Goal: Understand process/instructions: Learn how to perform a task or action

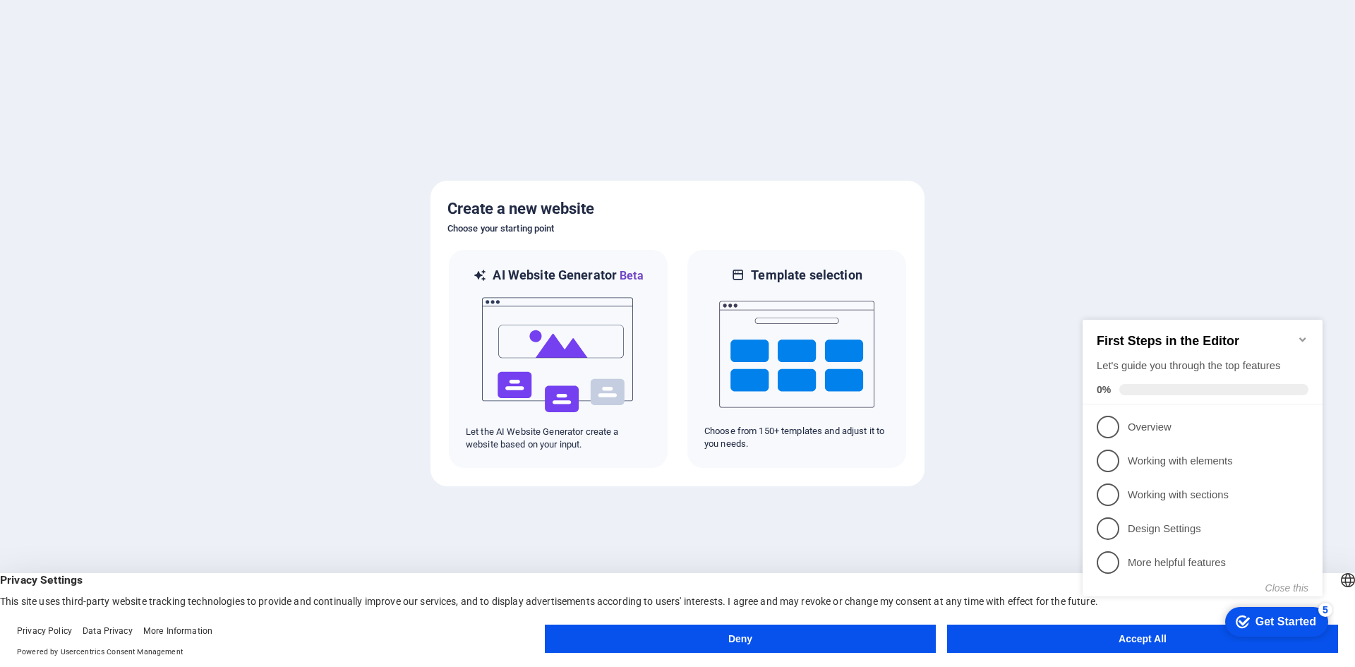
click div "checkmark Get Started 5 First Steps in the Editor Let's guide you through the t…"
click at [1123, 644] on appcues-checklist "Contextual help checklist present on screen" at bounding box center [1205, 473] width 257 height 344
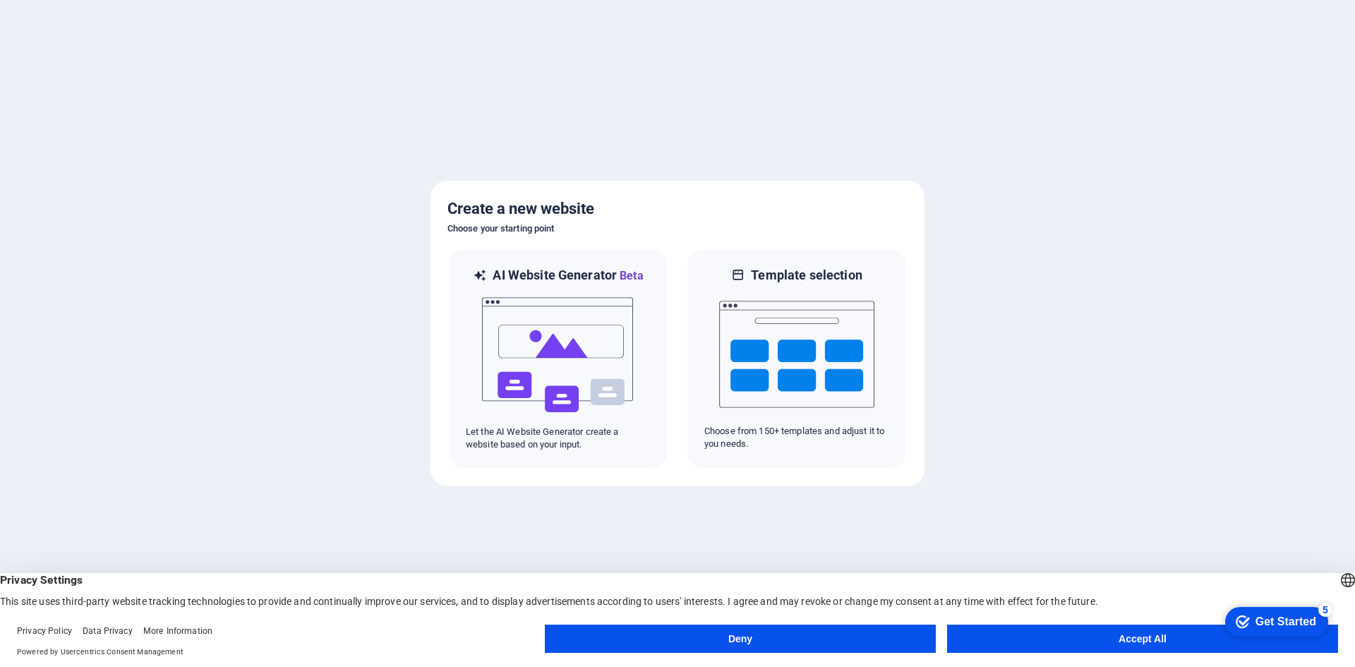
click at [1123, 644] on body "ai.bbtech.net.ng Press [Backspace] to ditch an element you don't need anyway. C…" at bounding box center [677, 333] width 1355 height 667
click at [1115, 632] on button "Accept All" at bounding box center [1142, 638] width 391 height 28
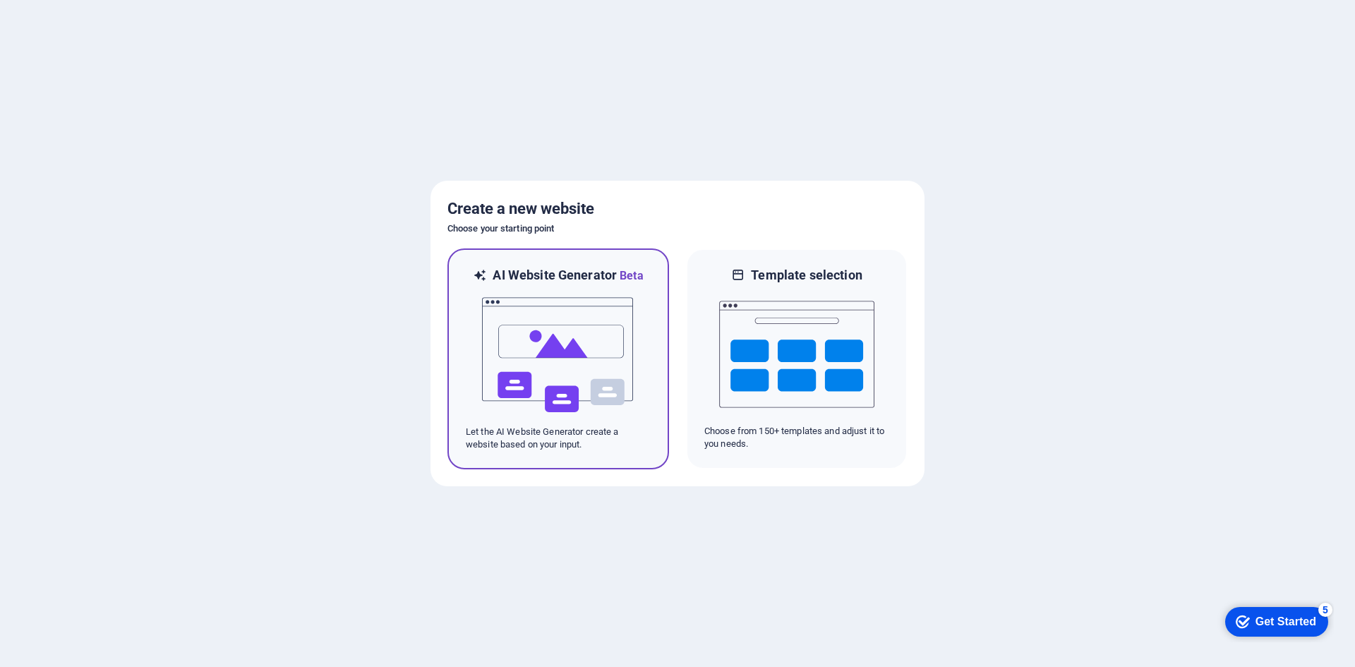
click at [575, 321] on img at bounding box center [557, 354] width 155 height 141
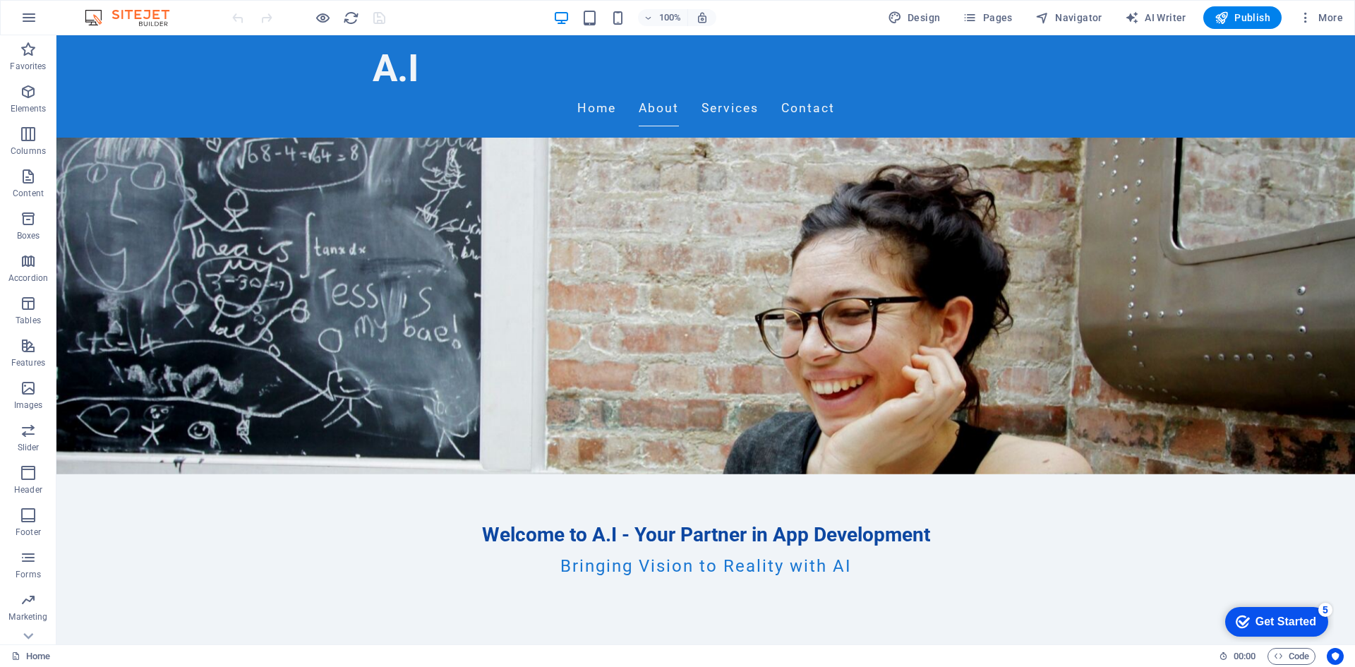
scroll to position [164, 0]
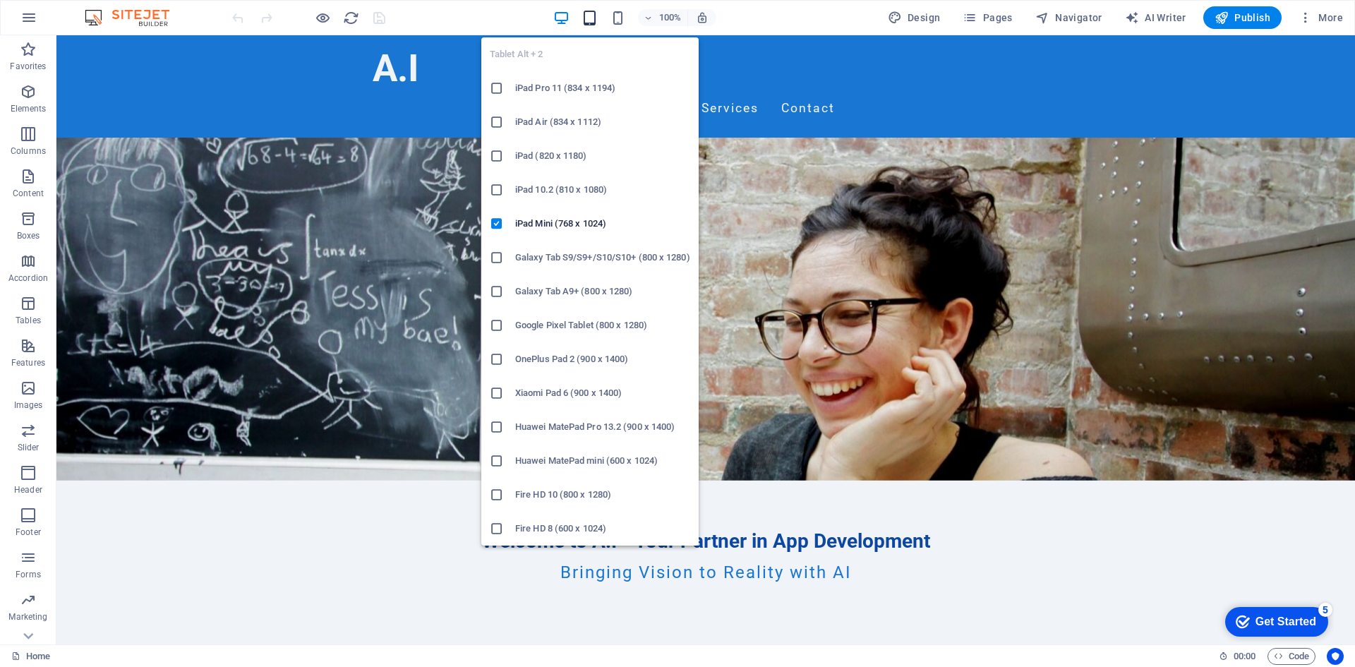
click at [588, 20] on icon "button" at bounding box center [589, 18] width 16 height 16
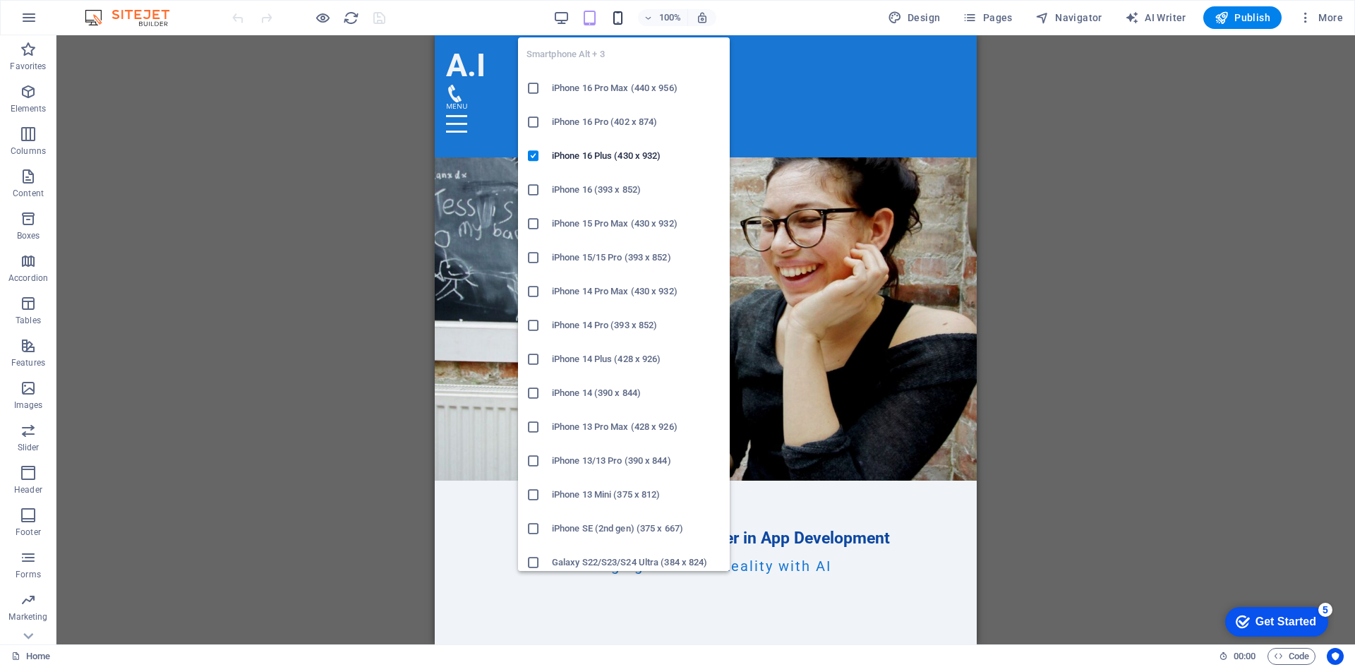
click at [616, 18] on icon "button" at bounding box center [618, 18] width 16 height 16
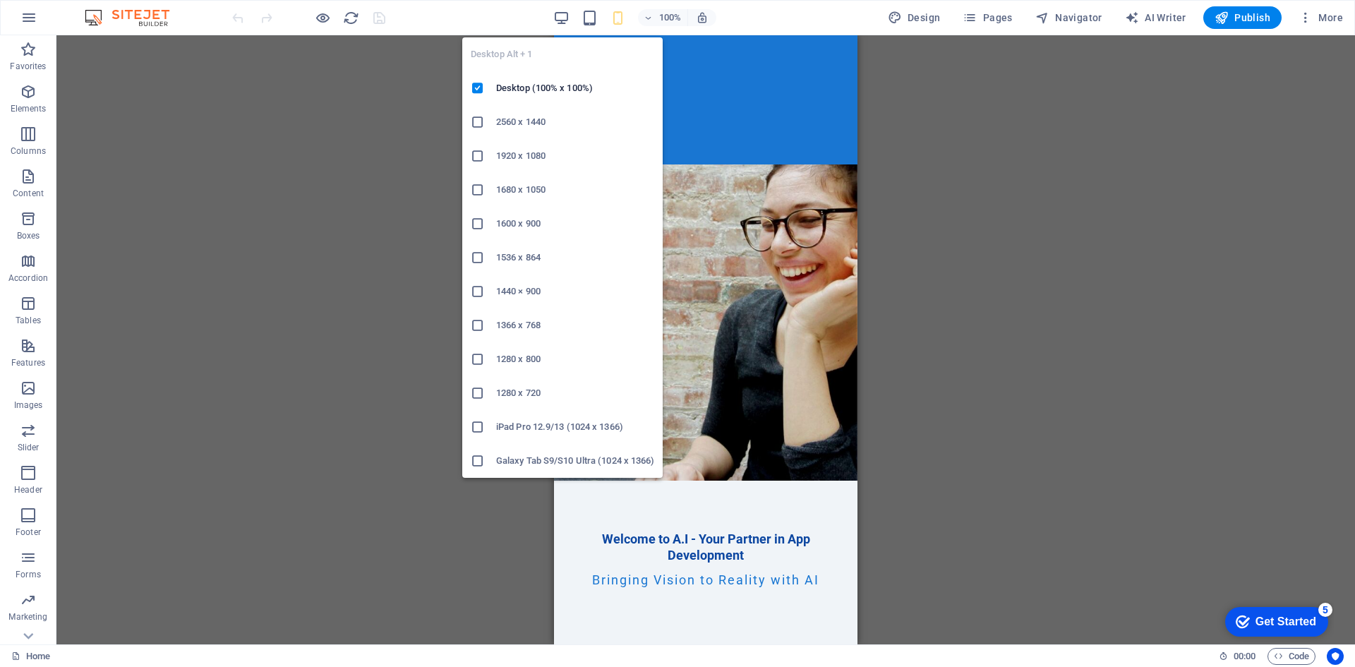
click at [564, 32] on div "Desktop Alt + 1 Desktop (100% x 100%) 2560 x 1440 1920 x 1080 1680 x 1050 1600 …" at bounding box center [562, 252] width 200 height 452
click at [564, 18] on icon "button" at bounding box center [561, 18] width 16 height 16
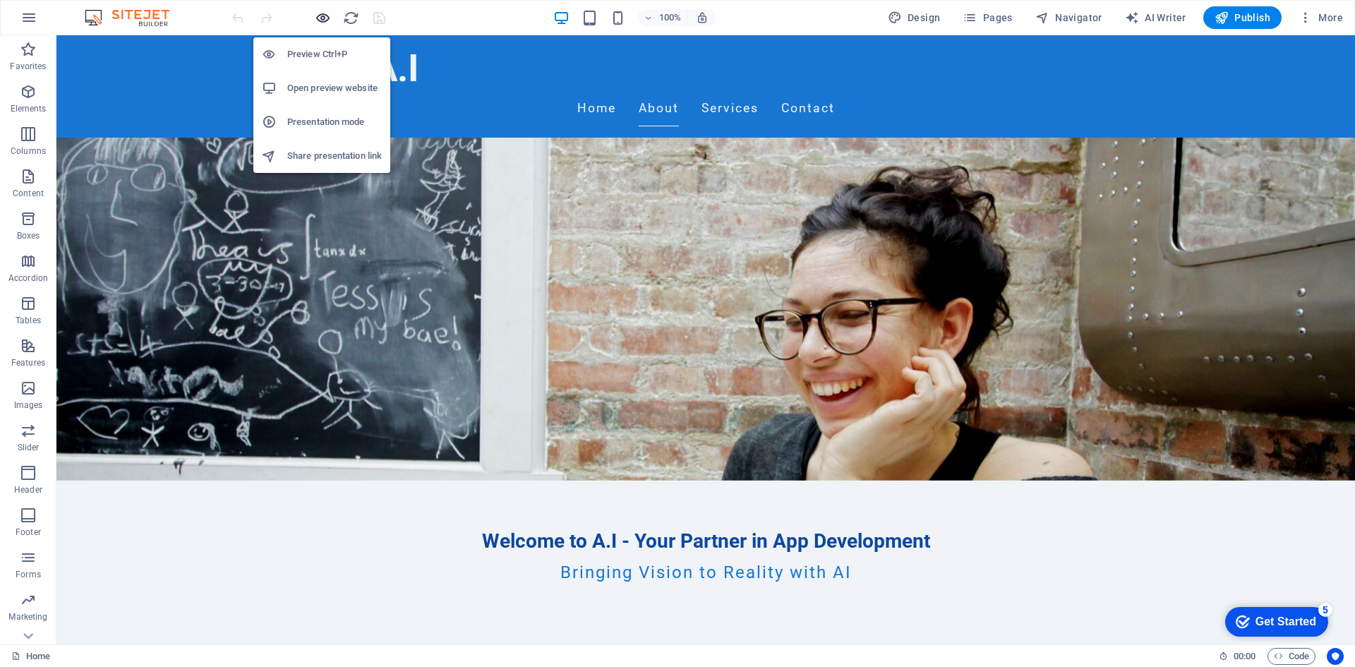
click at [322, 13] on icon "button" at bounding box center [323, 18] width 16 height 16
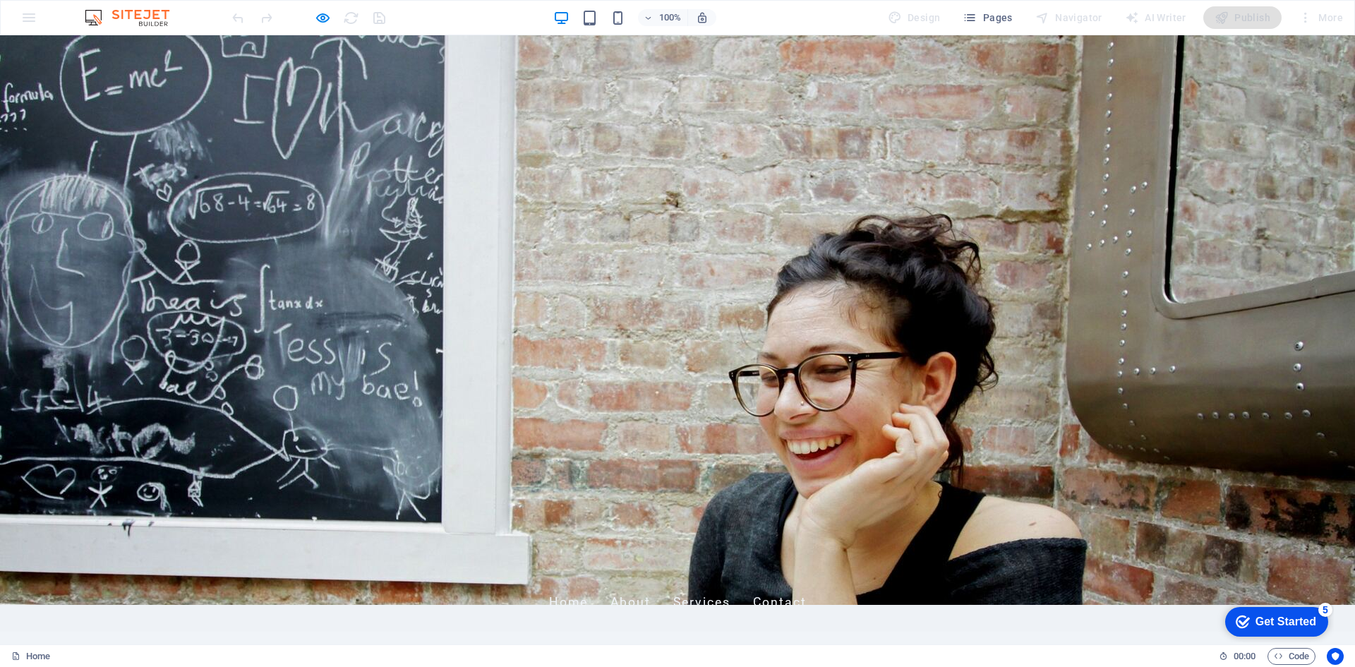
scroll to position [0, 0]
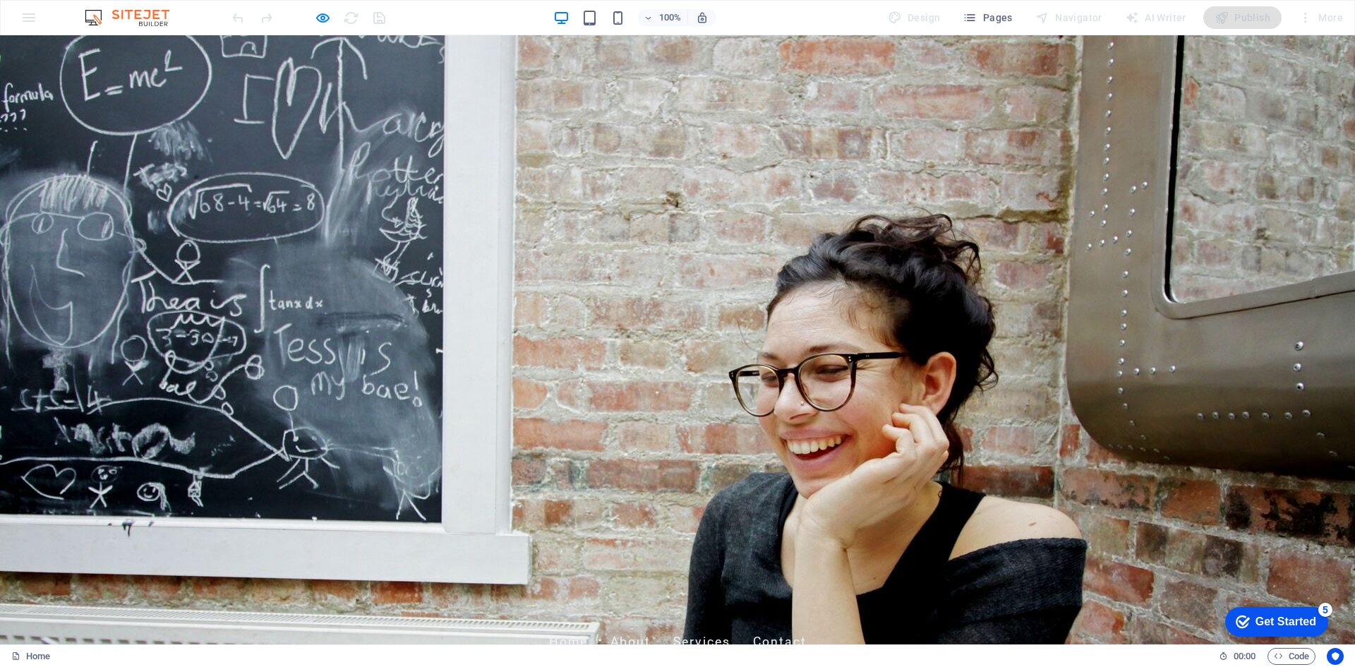
click at [586, 624] on link "Home" at bounding box center [568, 641] width 39 height 35
click at [638, 624] on link "About" at bounding box center [630, 641] width 40 height 35
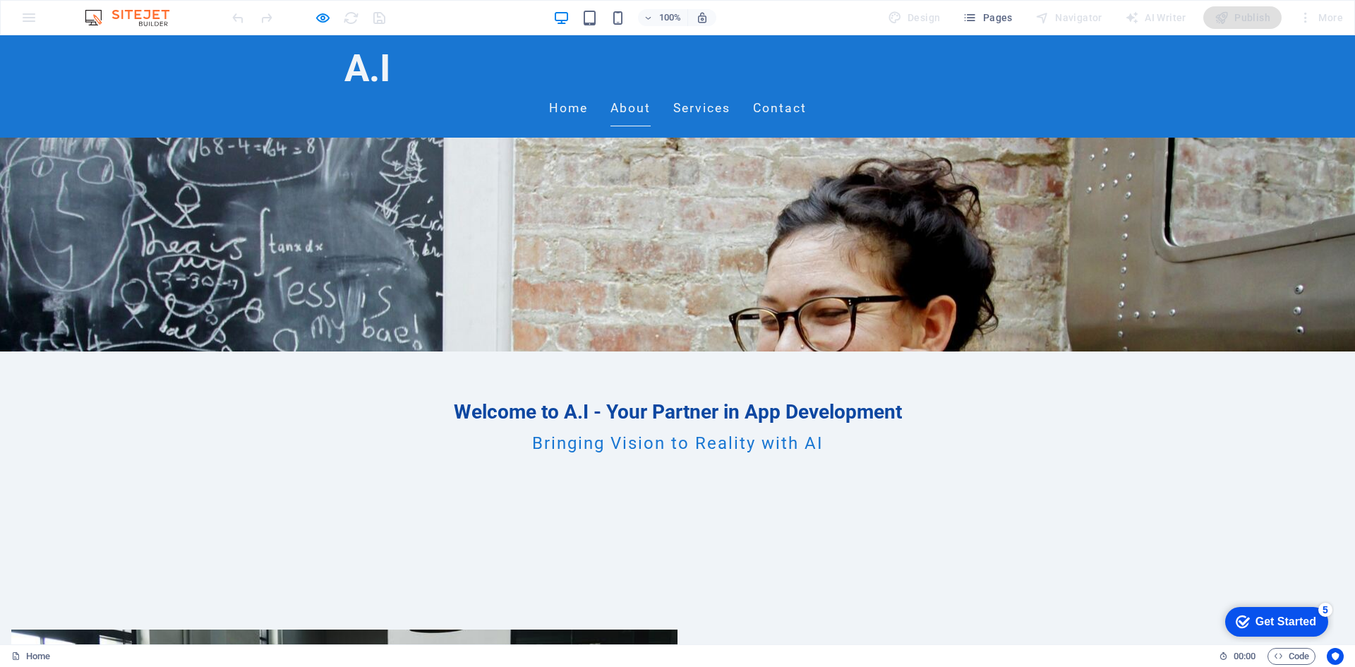
scroll to position [226, 0]
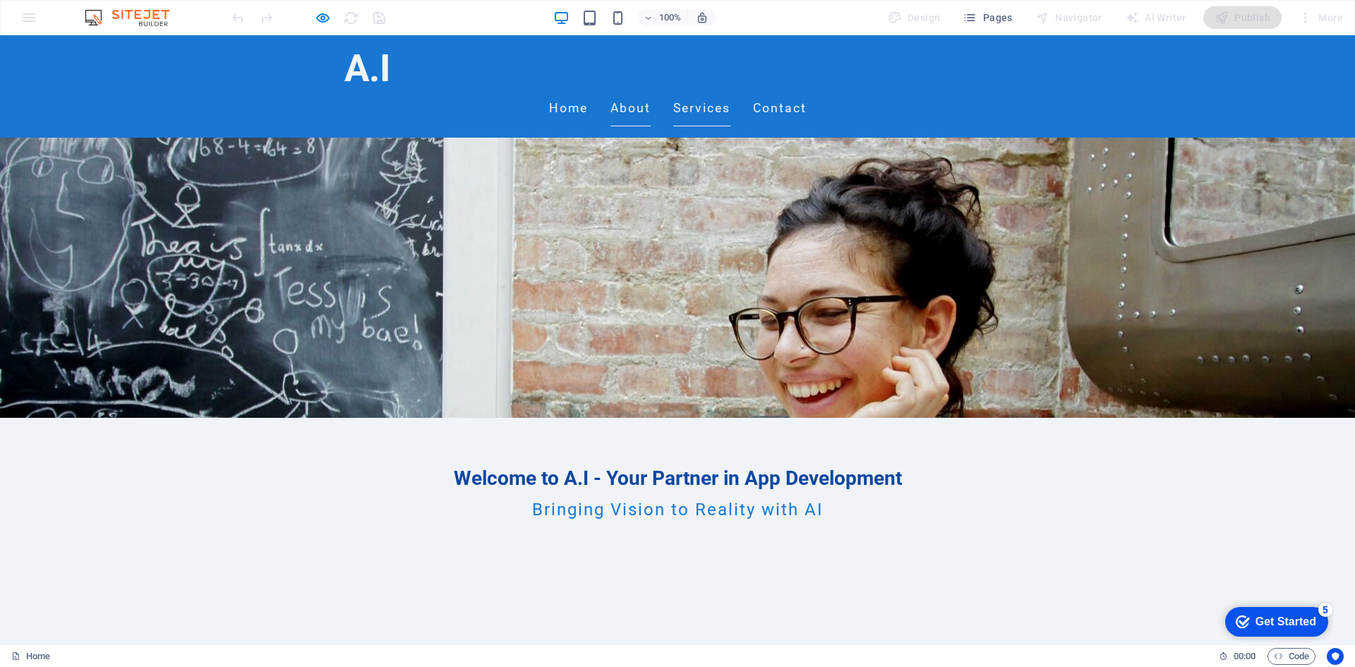
click at [697, 91] on link "Services" at bounding box center [701, 108] width 57 height 35
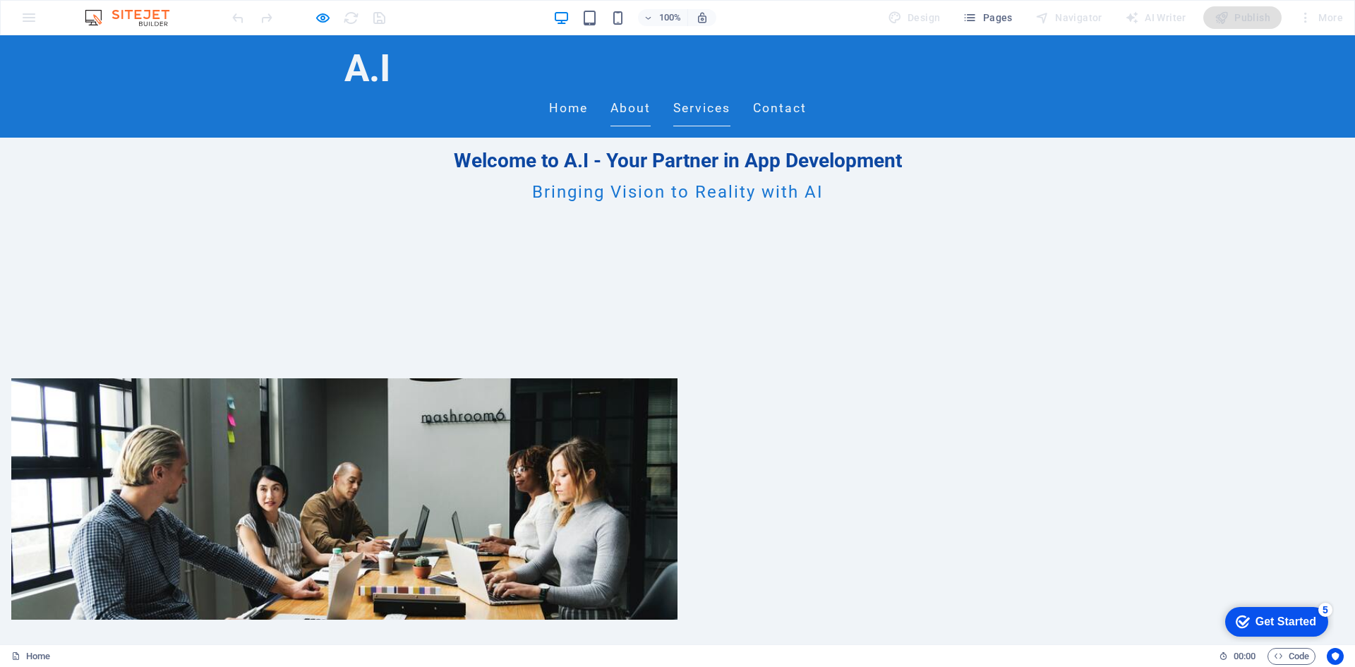
scroll to position [592, 0]
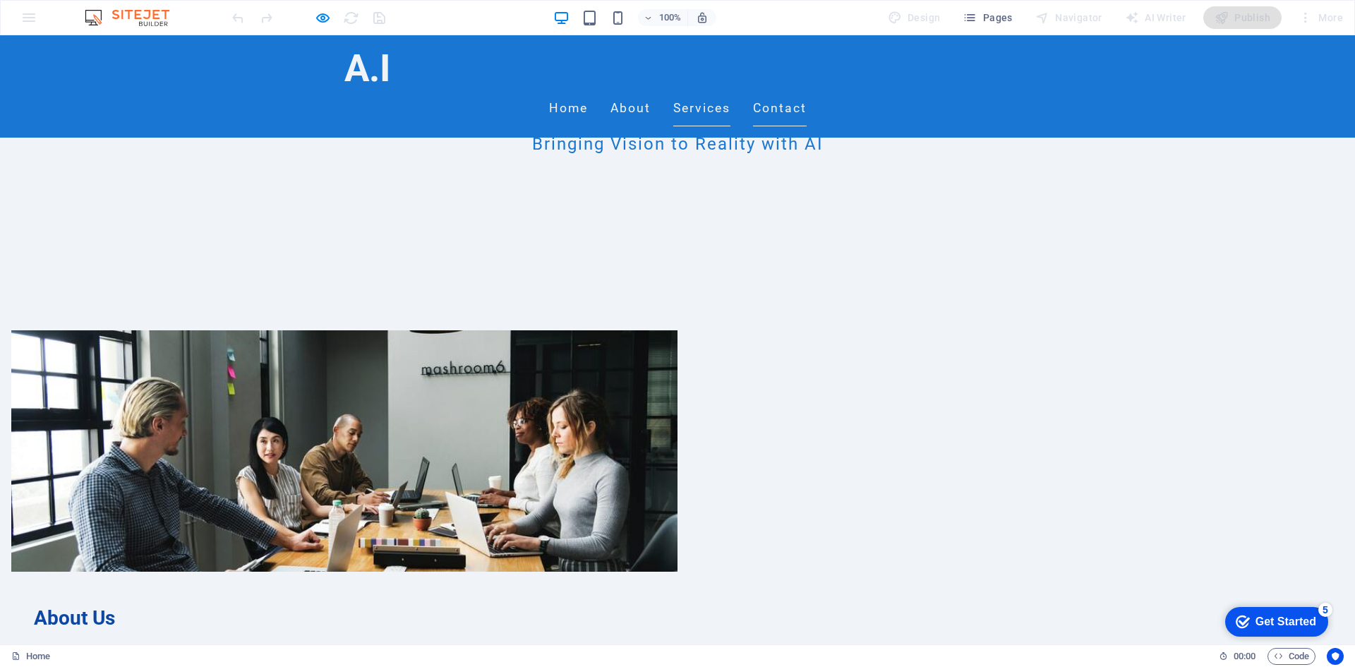
click at [799, 91] on link "Contact" at bounding box center [780, 108] width 54 height 35
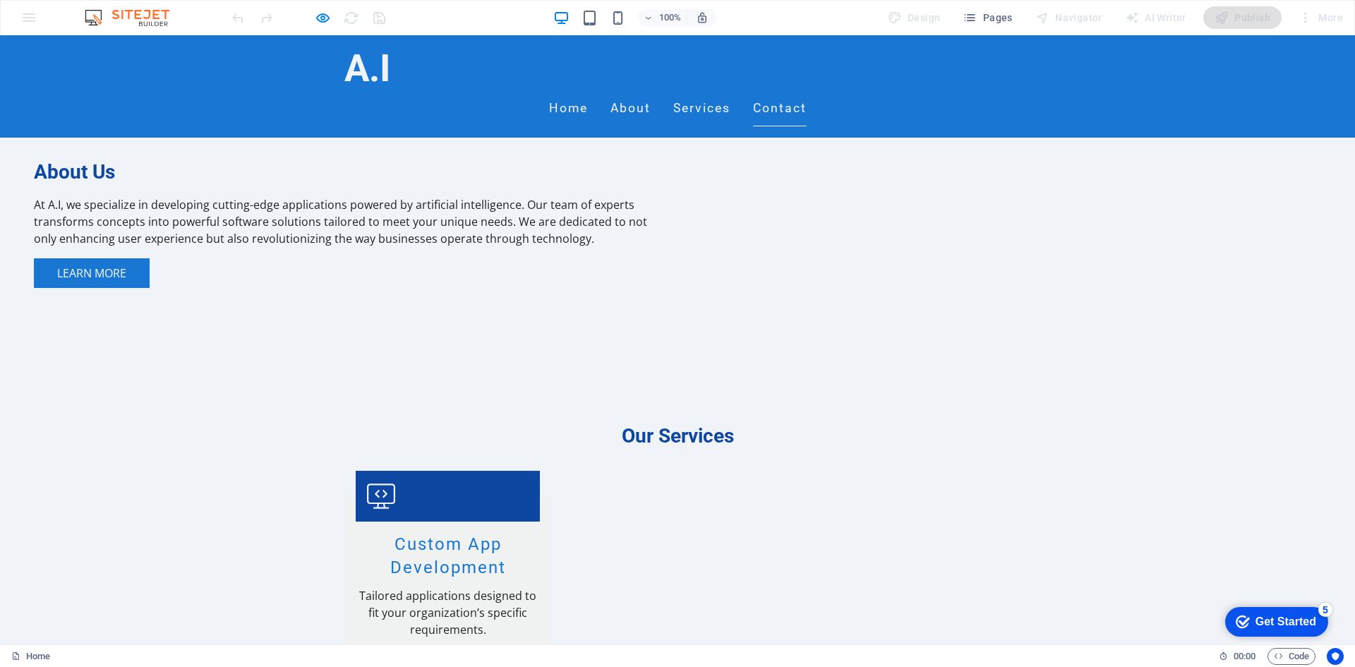
scroll to position [1132, 0]
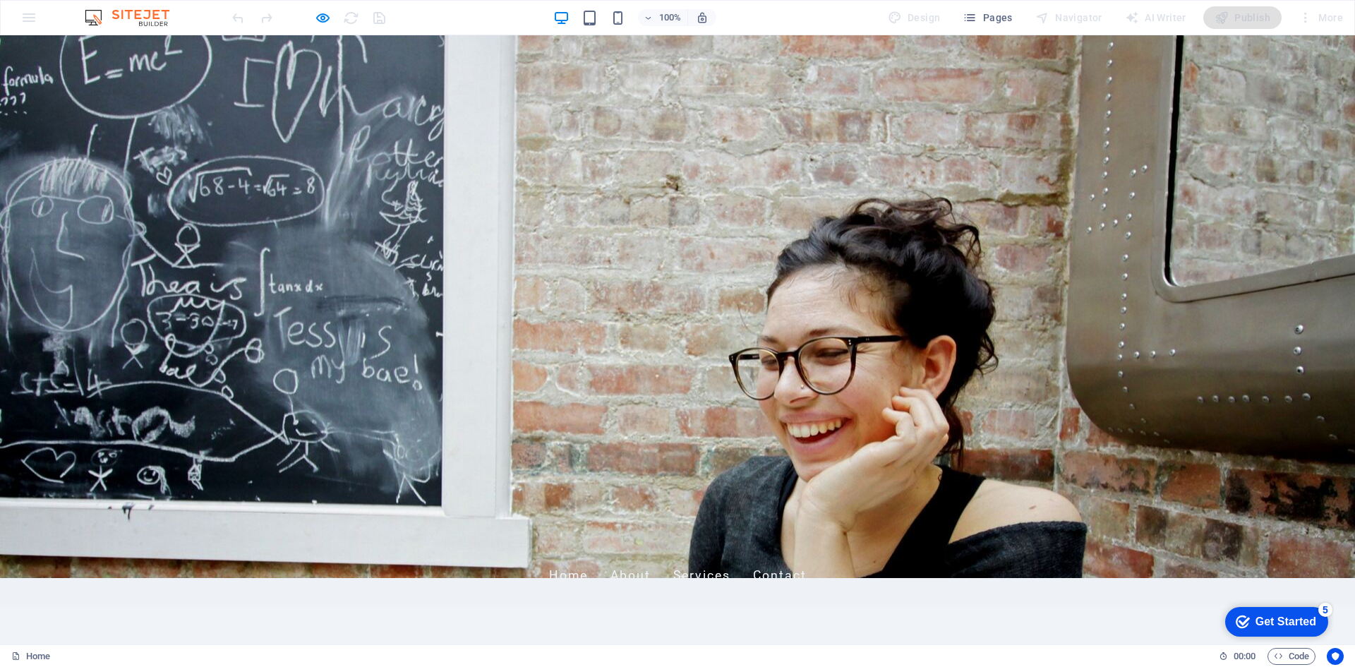
scroll to position [0, 0]
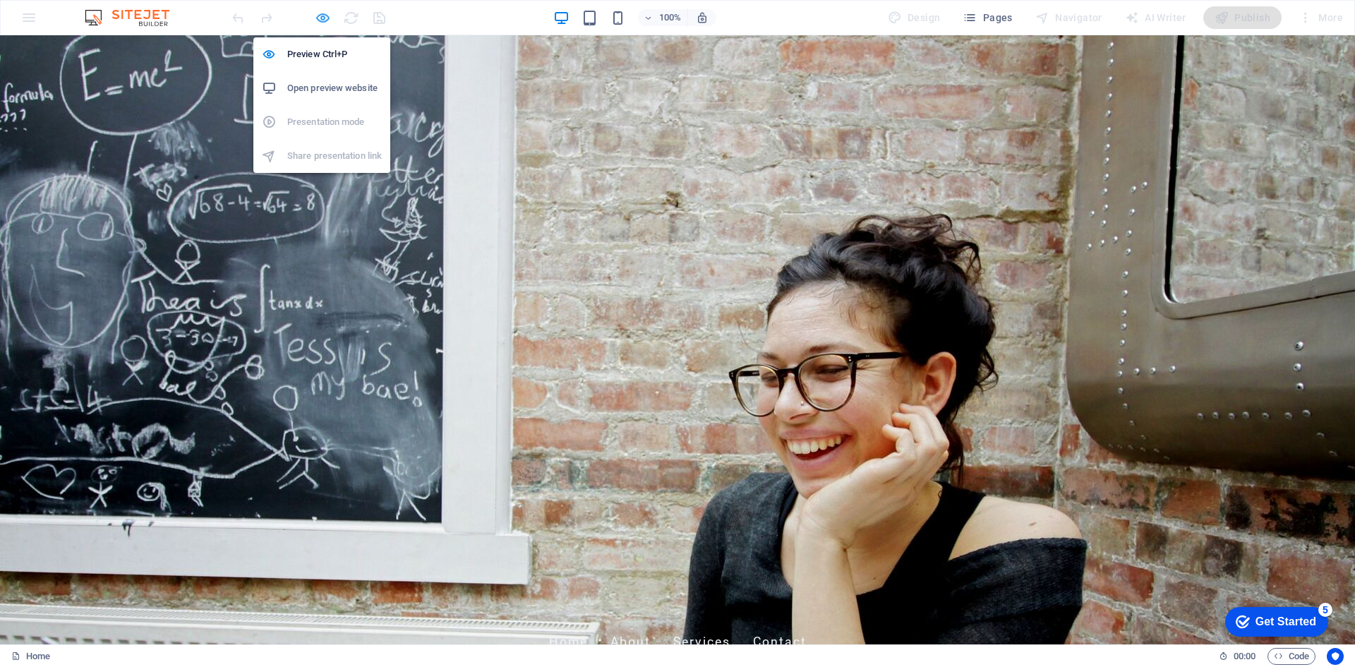
click at [327, 15] on icon "button" at bounding box center [323, 18] width 16 height 16
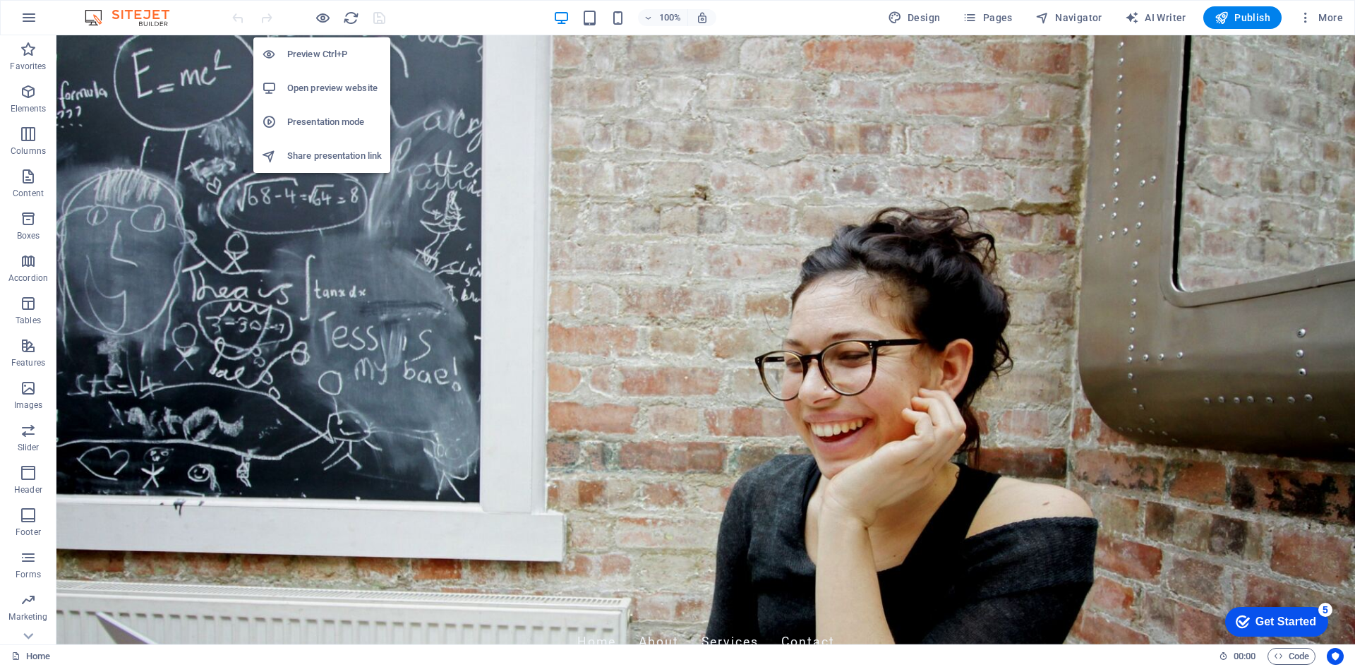
click at [327, 86] on h6 "Open preview website" at bounding box center [334, 88] width 95 height 17
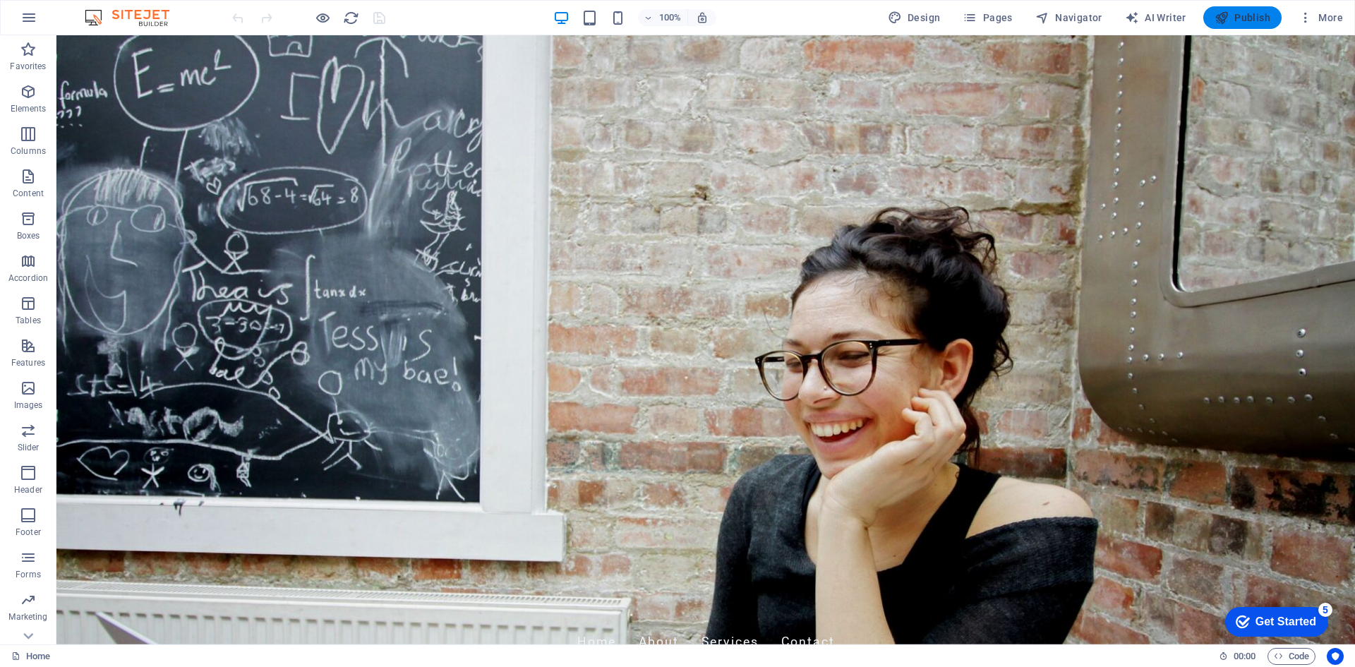
click at [1225, 18] on icon "button" at bounding box center [1221, 18] width 14 height 14
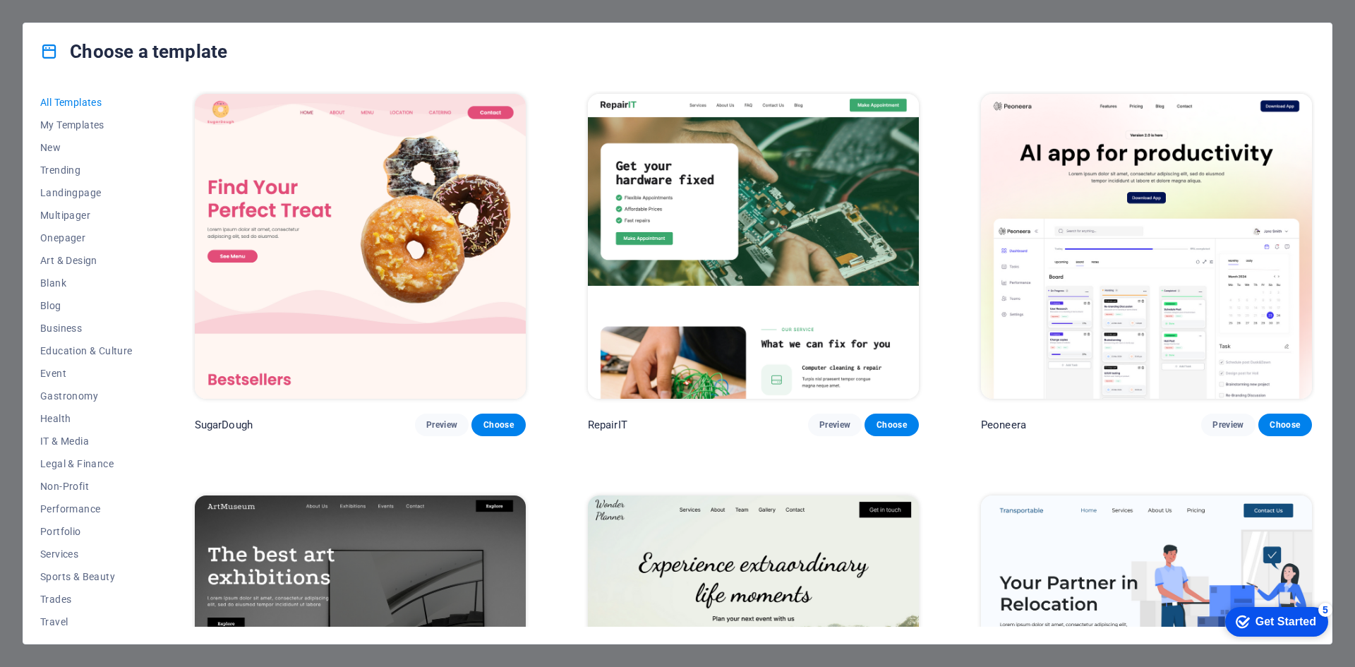
drag, startPoint x: 1317, startPoint y: 116, endPoint x: 1300, endPoint y: 224, distance: 109.4
click at [1300, 224] on div "All Templates My Templates New Trending Landingpage Multipager Onepager Art & D…" at bounding box center [677, 362] width 1308 height 564
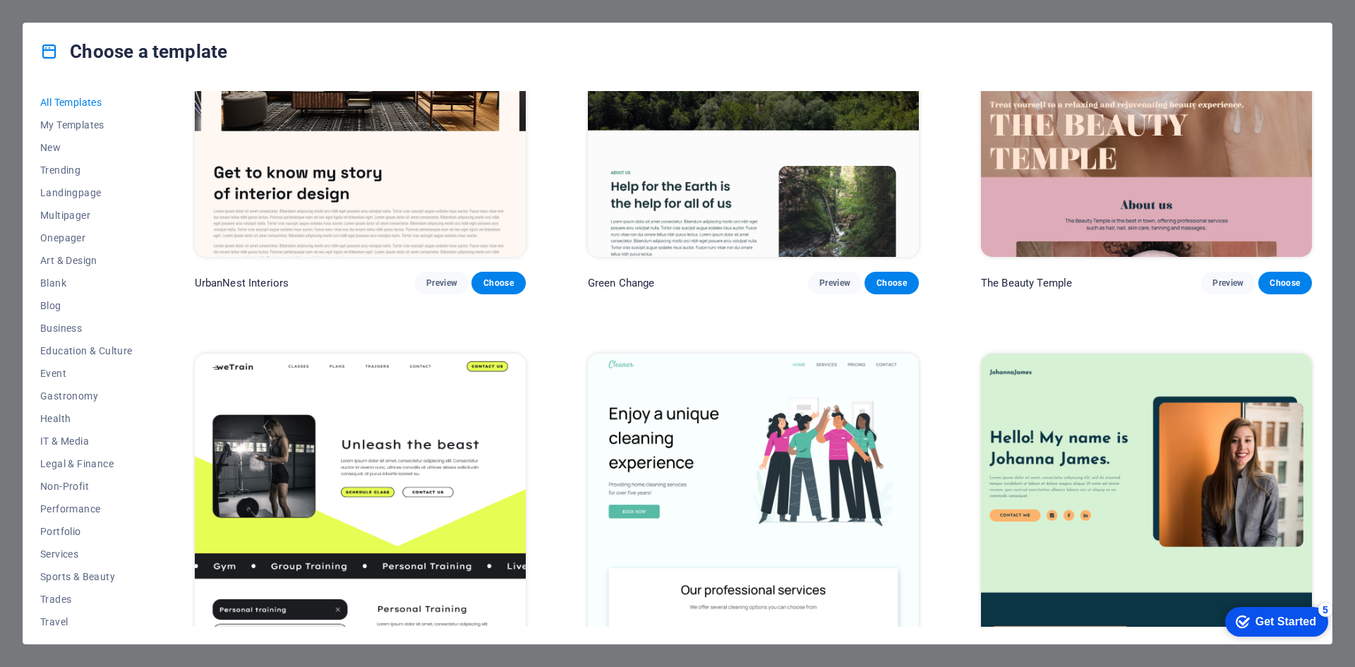
scroll to position [1563, 0]
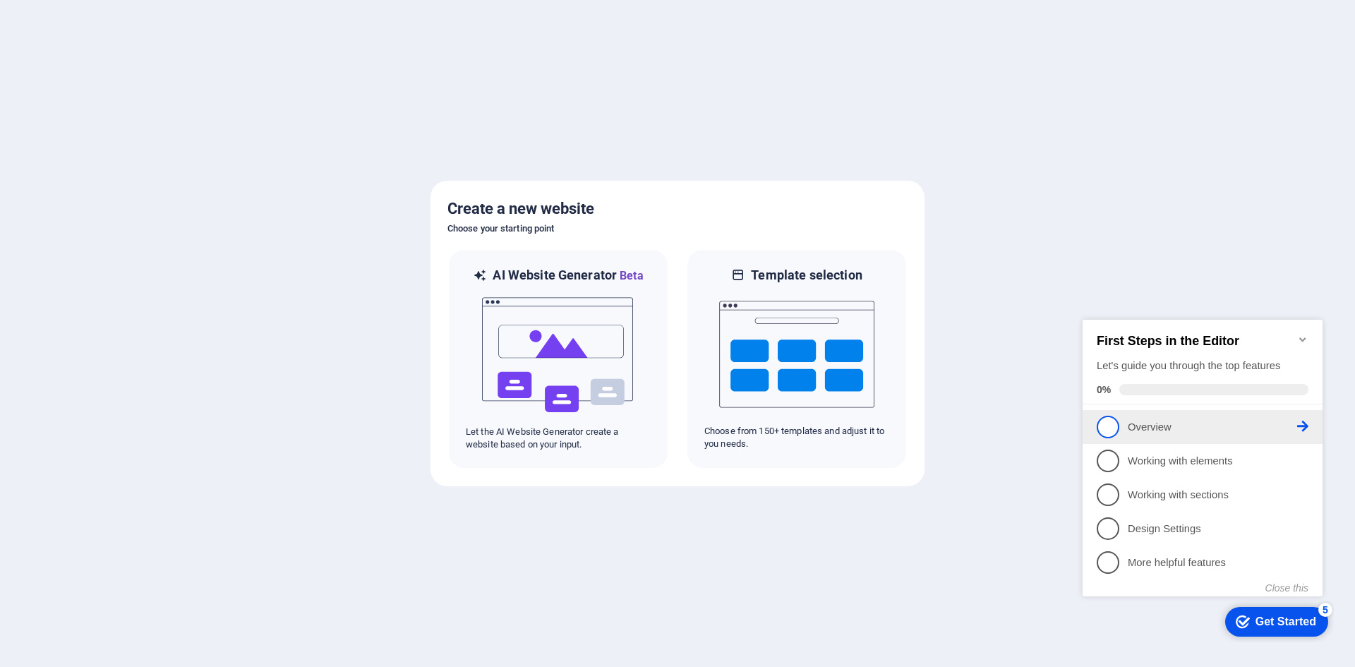
click at [1103, 420] on span "1" at bounding box center [1107, 427] width 23 height 23
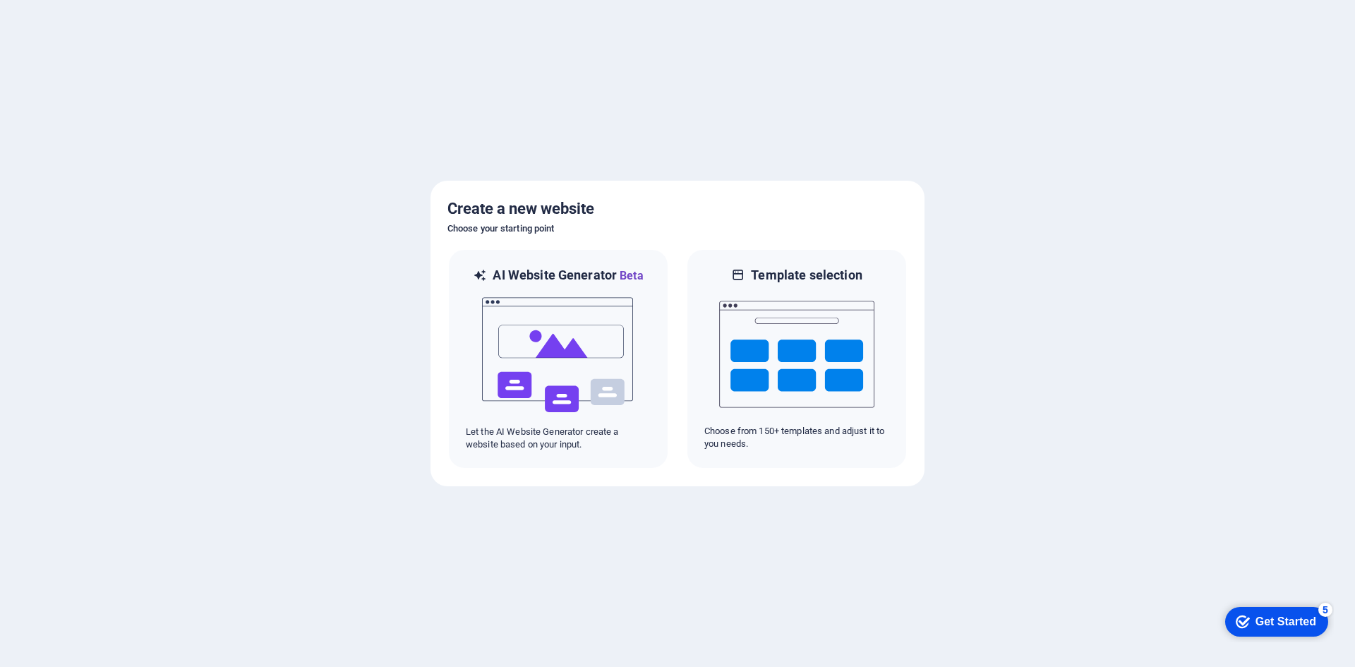
click at [1307, 628] on div "Get Started" at bounding box center [1285, 621] width 61 height 13
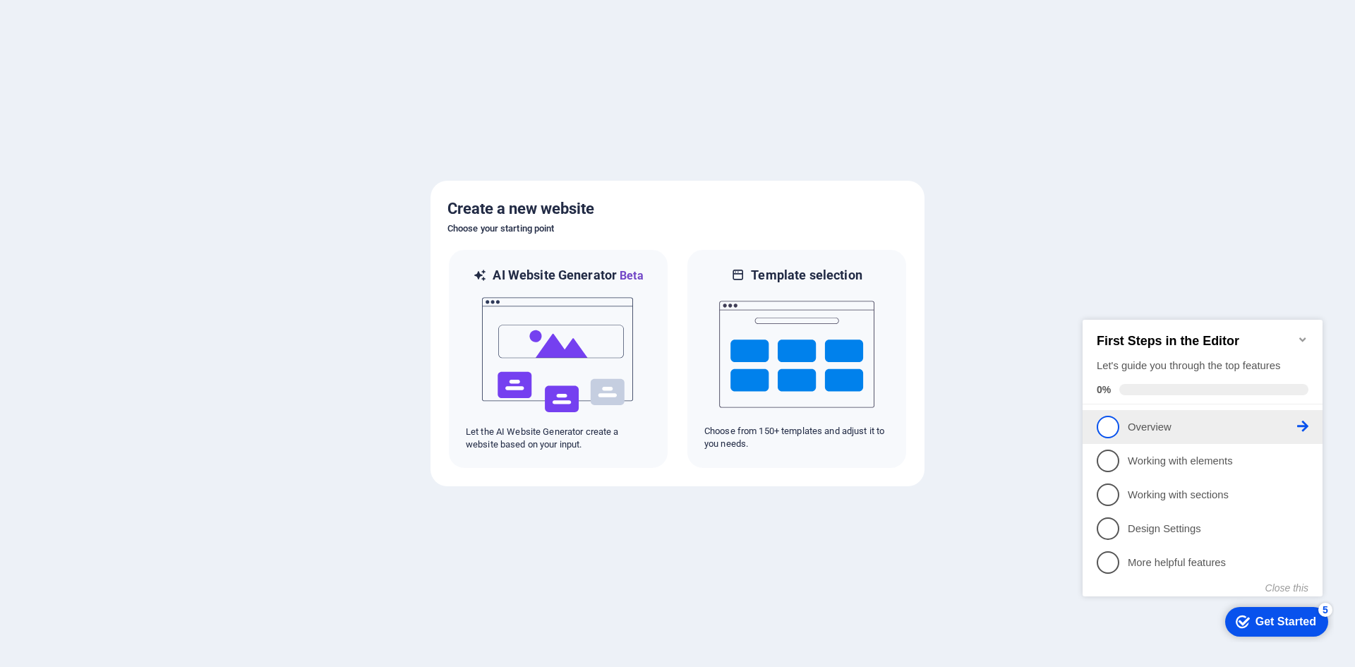
click at [1112, 432] on span "1" at bounding box center [1107, 427] width 23 height 23
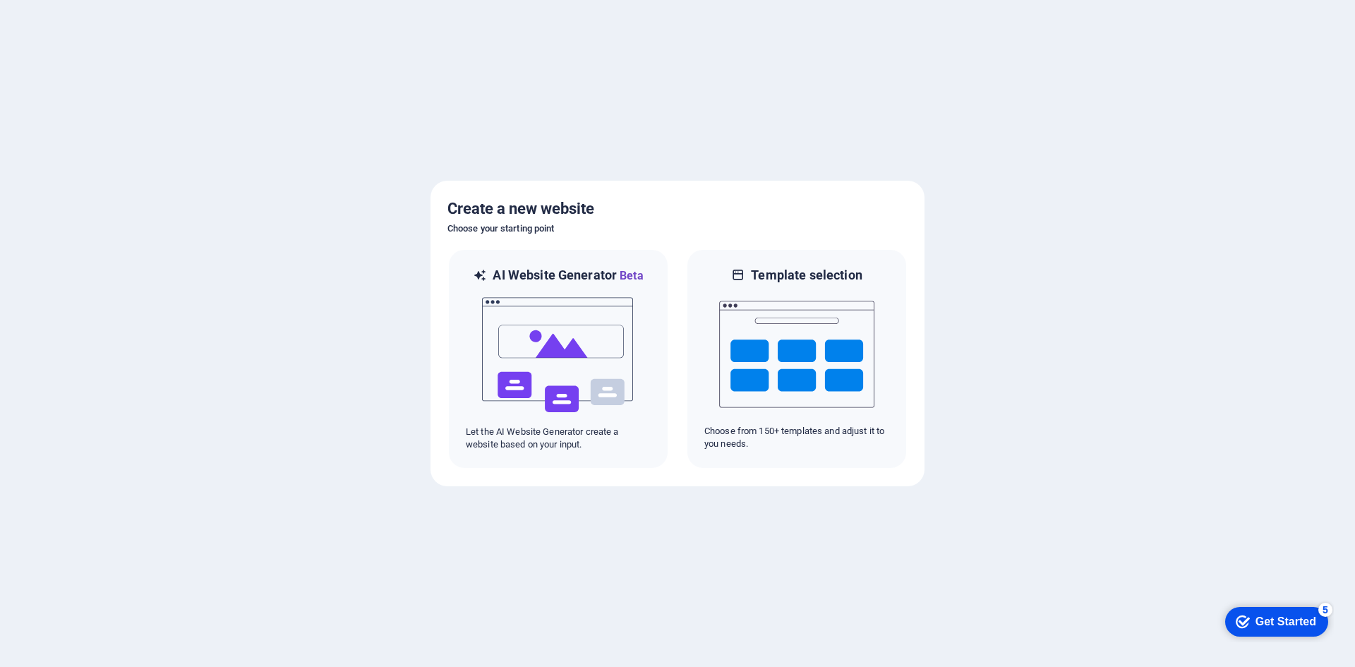
click at [1247, 615] on div "checkmark Get Started 5" at bounding box center [1275, 622] width 80 height 14
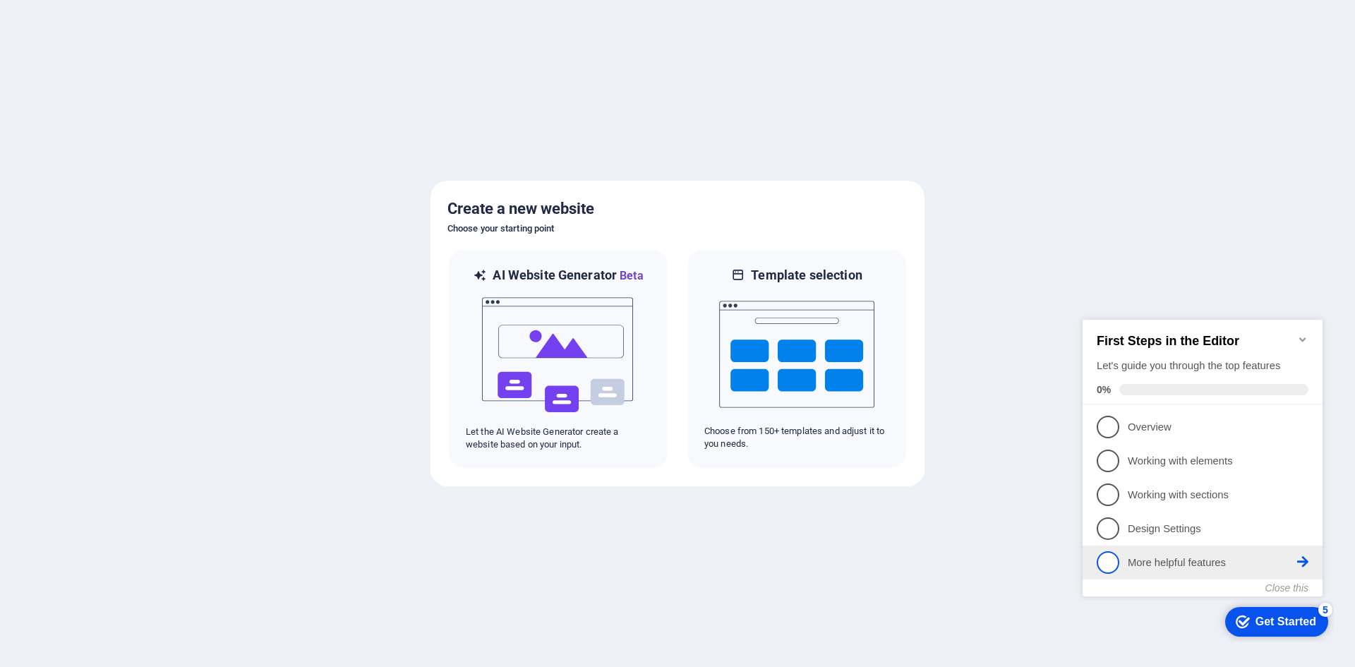
click at [1151, 571] on link "5 More helpful features - incomplete" at bounding box center [1202, 562] width 212 height 23
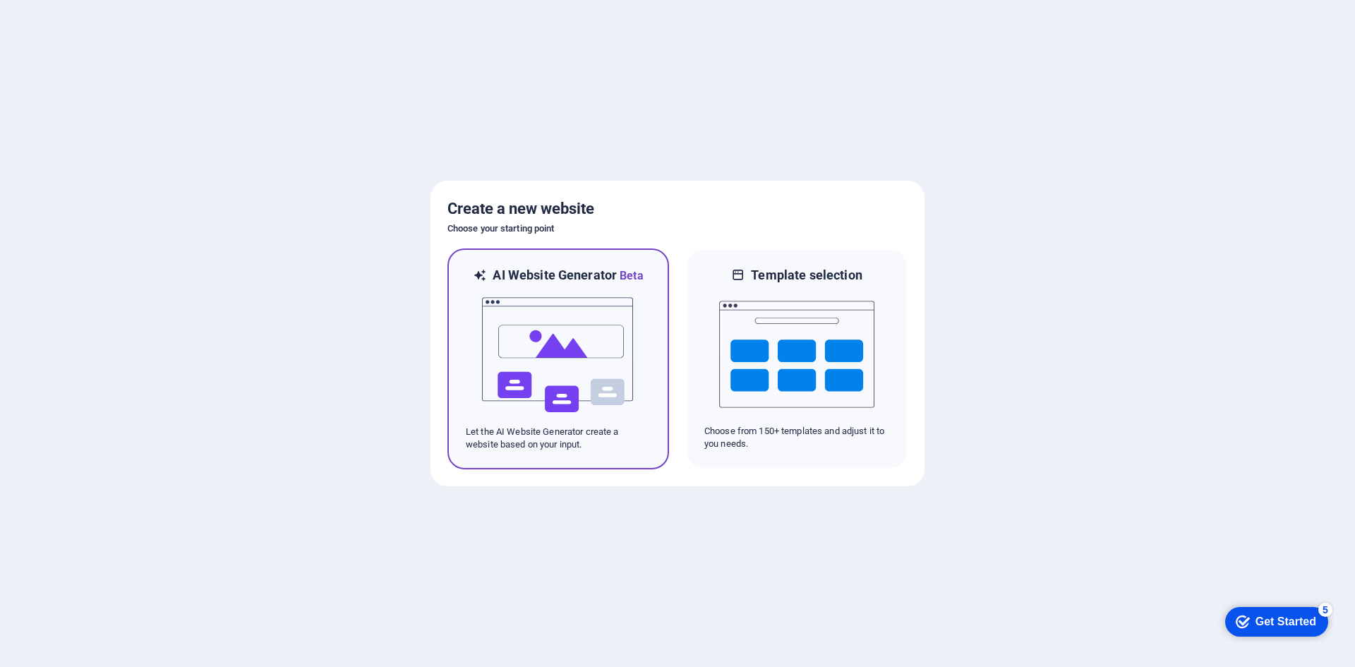
click at [522, 309] on img at bounding box center [557, 354] width 155 height 141
